Goal: Task Accomplishment & Management: Manage account settings

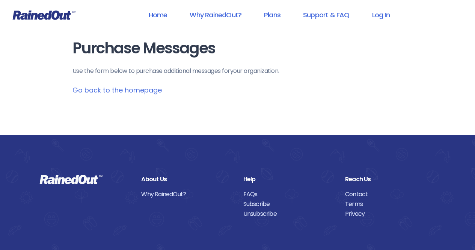
click at [378, 15] on link "Log In" at bounding box center [380, 14] width 37 height 17
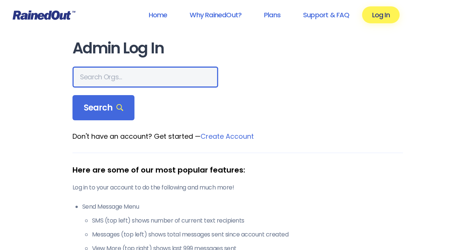
click at [107, 75] on input "text" at bounding box center [145, 76] width 146 height 21
type input "LTP [PERSON_NAME] island"
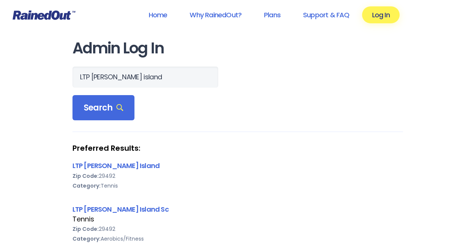
click at [81, 166] on link "LTP [PERSON_NAME] Island" at bounding box center [116, 165] width 88 height 9
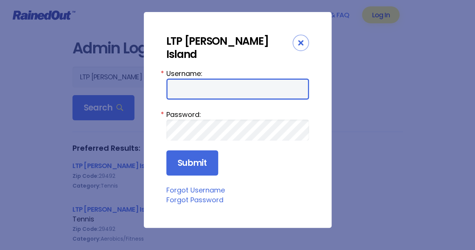
click at [184, 78] on input "Username:" at bounding box center [237, 88] width 143 height 21
type input "tennis"
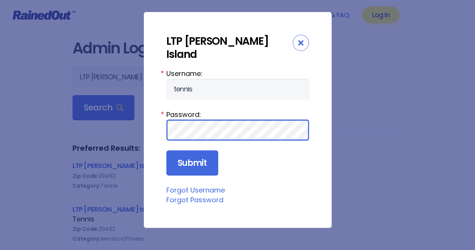
click at [166, 150] on input "Submit" at bounding box center [192, 163] width 52 height 26
